Goal: Task Accomplishment & Management: Use online tool/utility

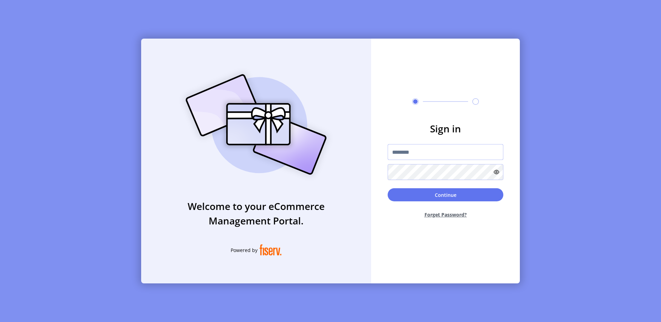
click at [391, 152] on input "text" at bounding box center [446, 152] width 116 height 16
type input "**********"
click at [475, 200] on button "Continue" at bounding box center [446, 194] width 116 height 13
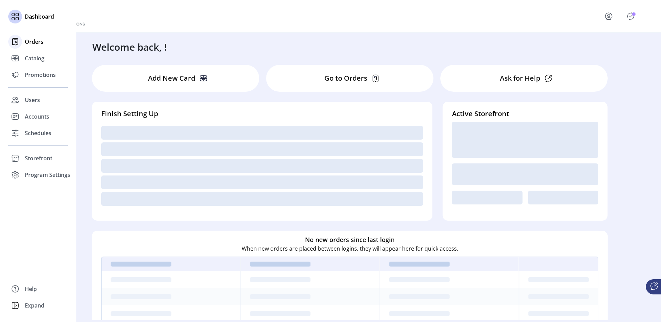
click at [26, 42] on span "Orders" at bounding box center [34, 42] width 19 height 8
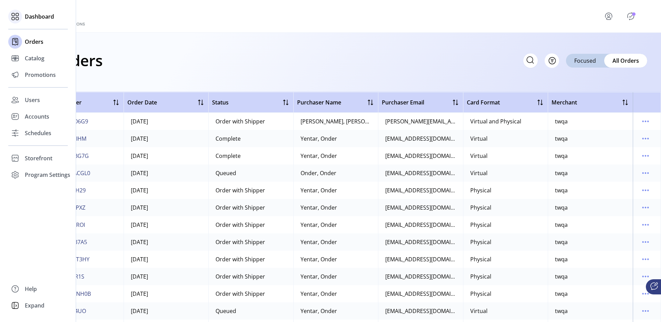
click at [48, 23] on div "Dashboard" at bounding box center [38, 16] width 60 height 17
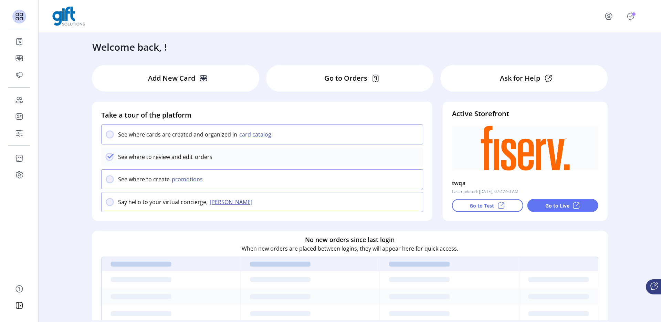
click at [555, 206] on p "Go to Live" at bounding box center [557, 205] width 24 height 7
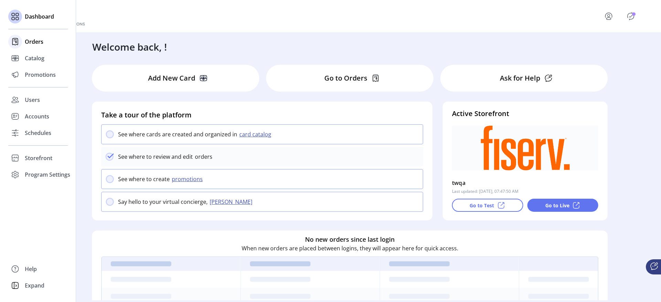
click at [38, 44] on span "Orders" at bounding box center [34, 42] width 19 height 8
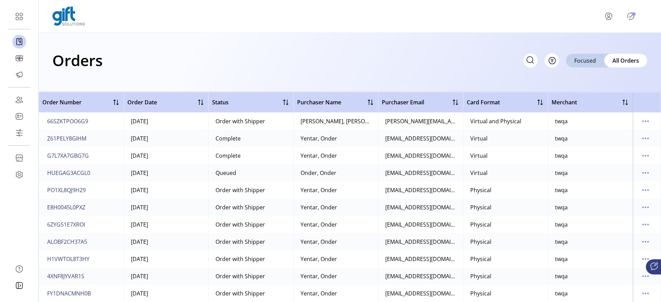
click at [218, 71] on div "Orders Filter Focused All Orders" at bounding box center [349, 60] width 595 height 24
click at [531, 61] on input "text" at bounding box center [469, 60] width 138 height 14
type input "*******"
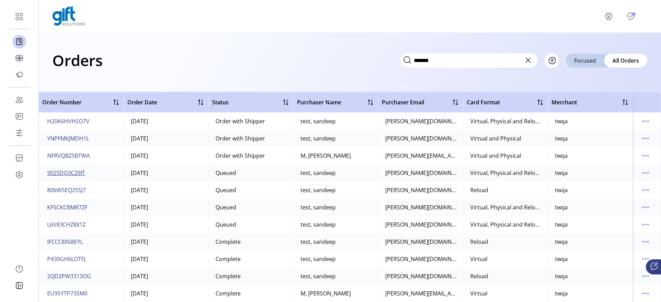
click at [78, 173] on span "9025DQ3C29IT" at bounding box center [66, 173] width 38 height 8
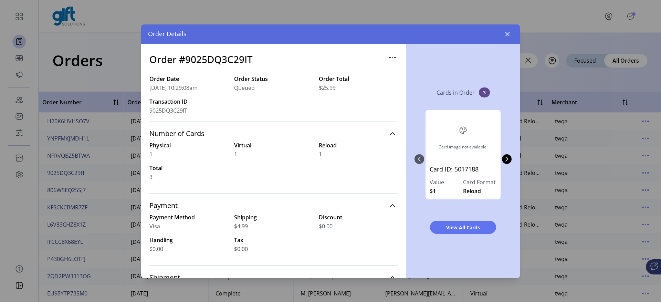
click at [239, 61] on h3 "Order #9025DQ3C29IT" at bounding box center [200, 59] width 103 height 14
copy h3 "9025DQ3C29IT"
